Goal: Task Accomplishment & Management: Manage account settings

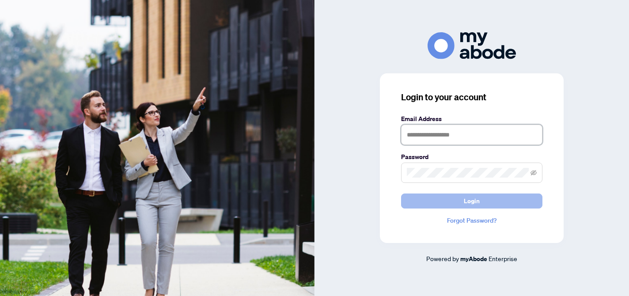
type input "**********"
click at [495, 201] on button "Login" at bounding box center [471, 200] width 141 height 15
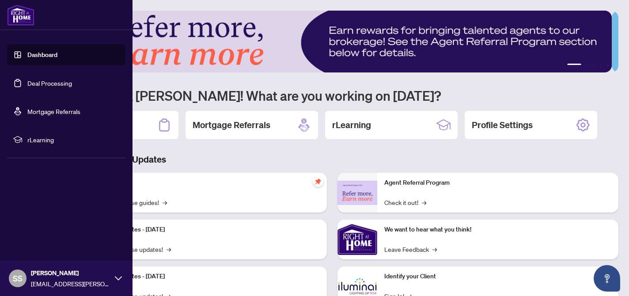
click at [37, 86] on link "Deal Processing" at bounding box center [49, 83] width 45 height 8
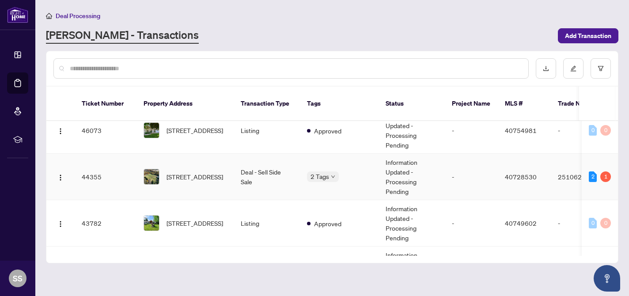
scroll to position [110, 0]
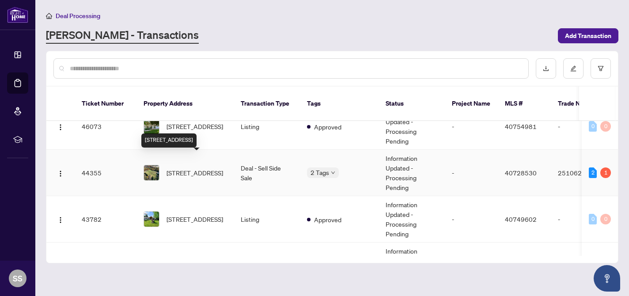
click at [193, 168] on span "1396 Progreston Road, Carlisle, ON L0R 1H3, Canada" at bounding box center [194, 173] width 57 height 10
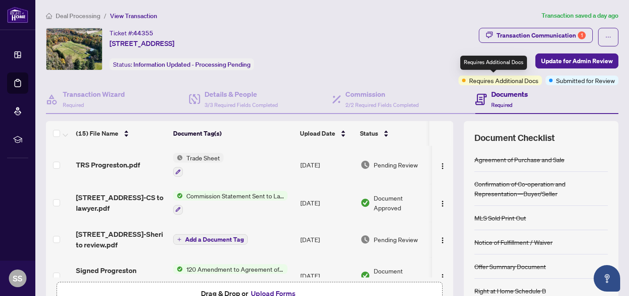
click at [513, 80] on span "Requires Additional Docs" at bounding box center [503, 80] width 69 height 10
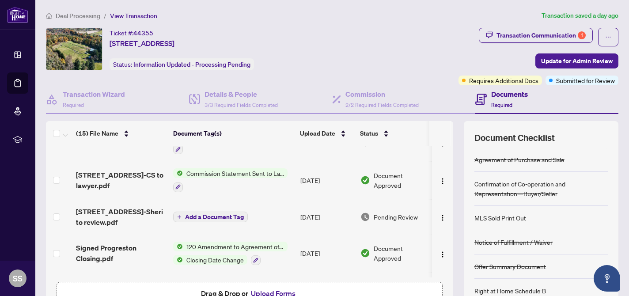
click at [276, 291] on button "Upload Forms" at bounding box center [273, 292] width 50 height 11
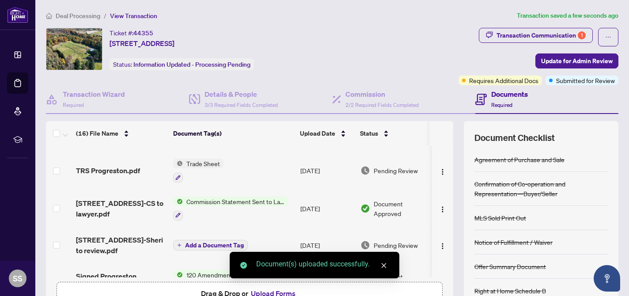
scroll to position [0, 0]
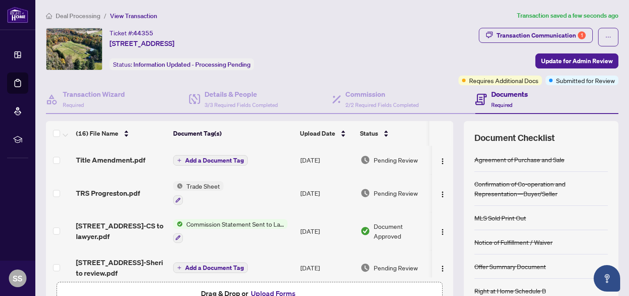
click at [215, 162] on span "Add a Document Tag" at bounding box center [214, 160] width 59 height 6
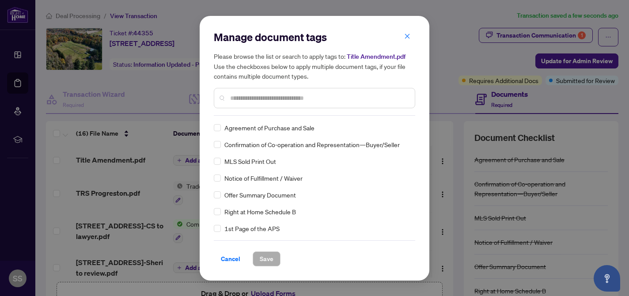
click at [249, 113] on div "Manage document tags Please browse the list or search to apply tags to: Title A…" at bounding box center [314, 73] width 201 height 86
click at [237, 99] on input "text" at bounding box center [318, 98] width 177 height 10
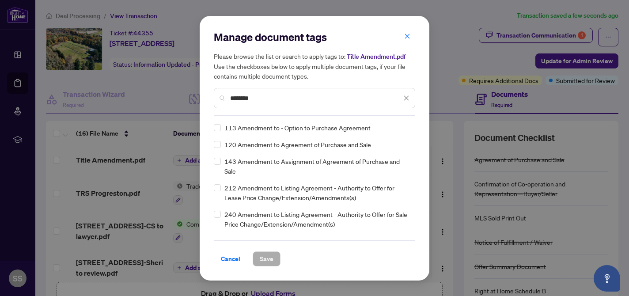
type input "********"
click at [264, 262] on span "Save" at bounding box center [267, 259] width 14 height 14
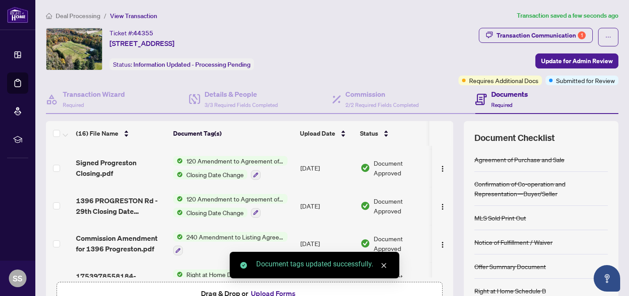
scroll to position [148, 0]
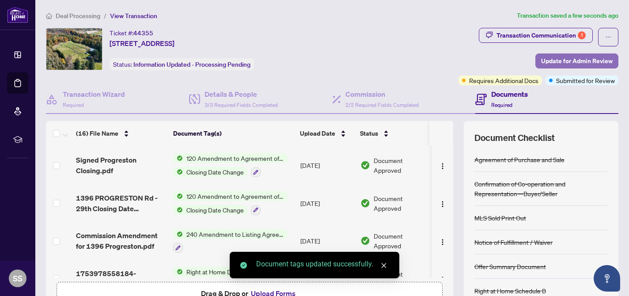
click at [566, 65] on span "Update for Admin Review" at bounding box center [577, 61] width 72 height 14
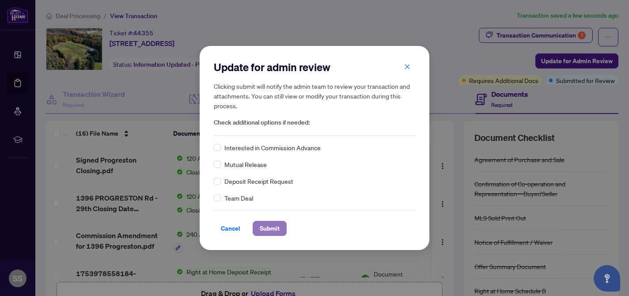
click at [270, 229] on span "Submit" at bounding box center [270, 228] width 20 height 14
